Goal: Task Accomplishment & Management: Use online tool/utility

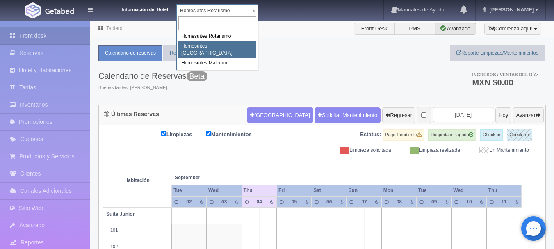
select select "593"
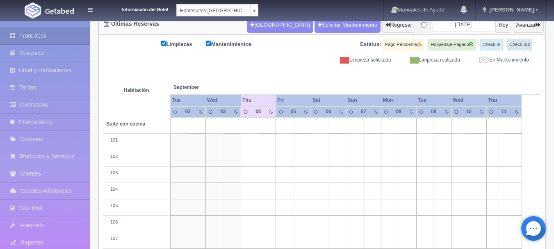
scroll to position [50, 0]
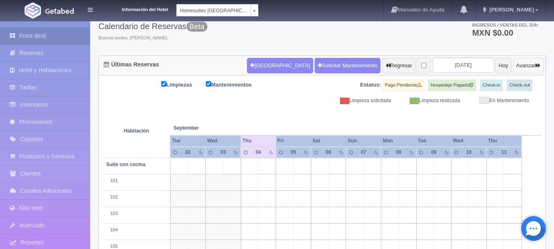
click at [537, 66] on icon "button" at bounding box center [537, 65] width 5 height 5
